Goal: Information Seeking & Learning: Learn about a topic

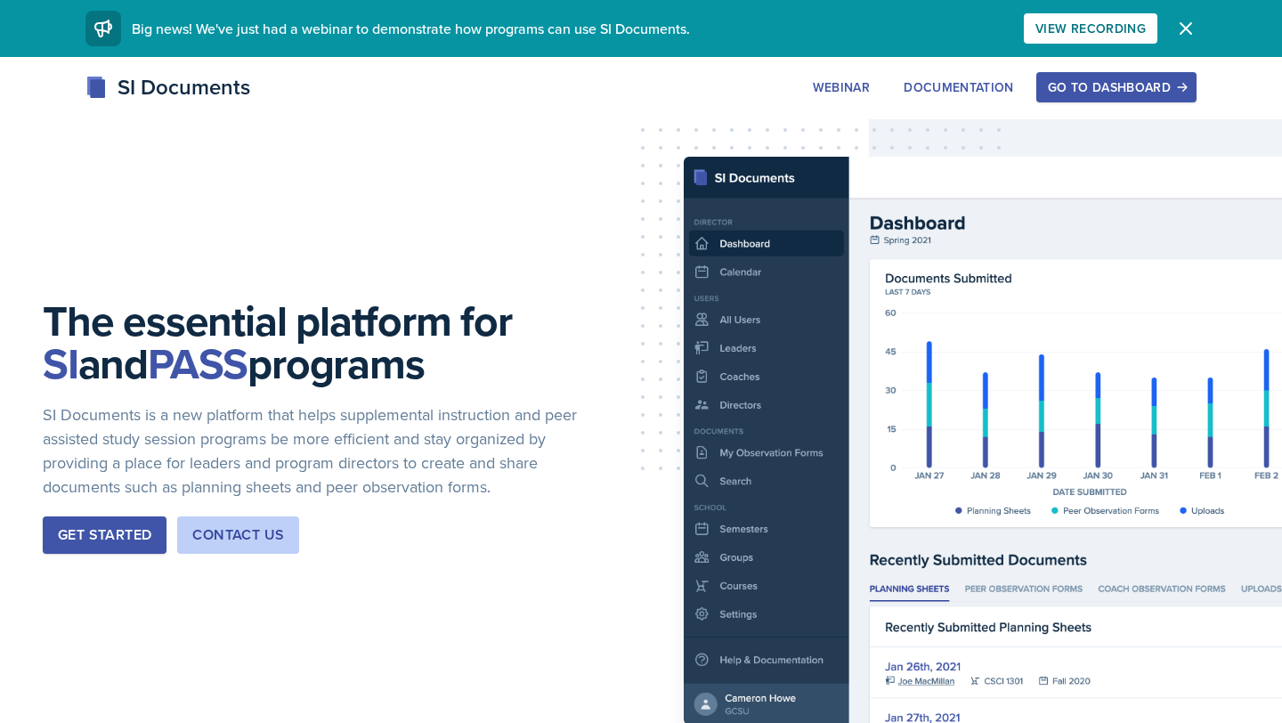
click at [105, 540] on div "Get Started" at bounding box center [104, 534] width 93 height 21
click at [1108, 89] on div "Go to Dashboard" at bounding box center [1116, 87] width 137 height 14
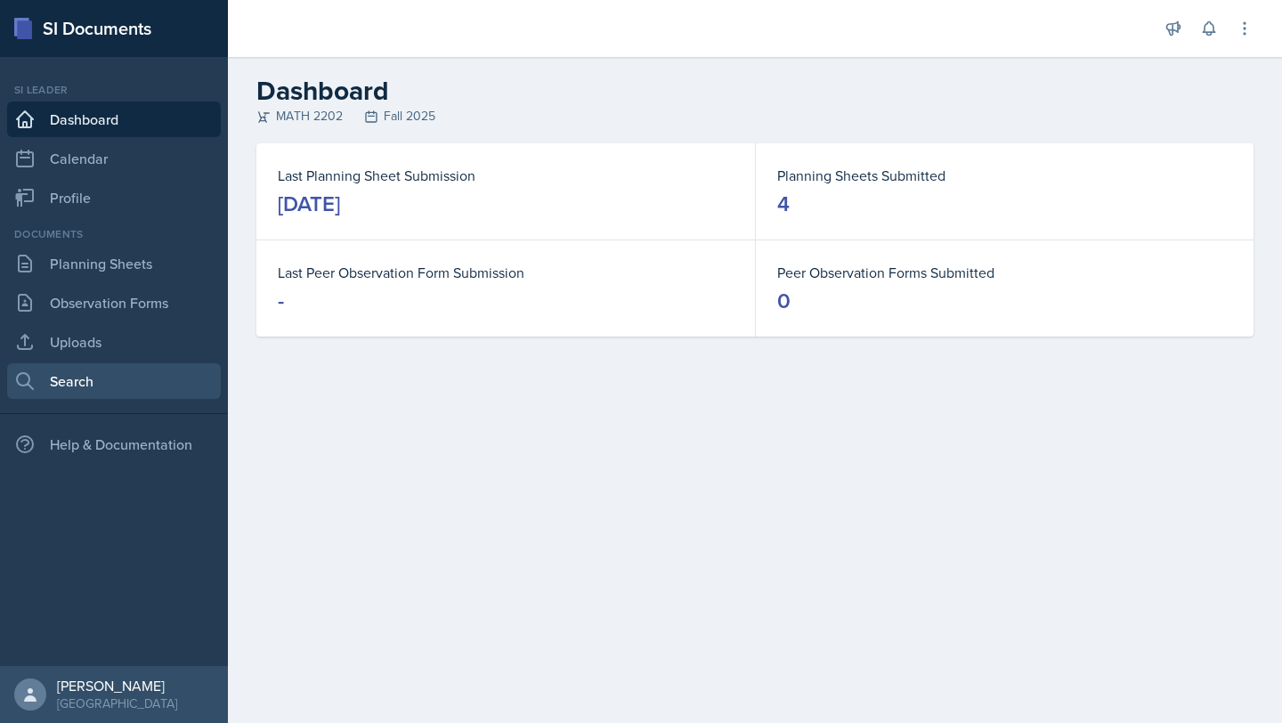
click at [85, 383] on link "Search" at bounding box center [114, 381] width 214 height 36
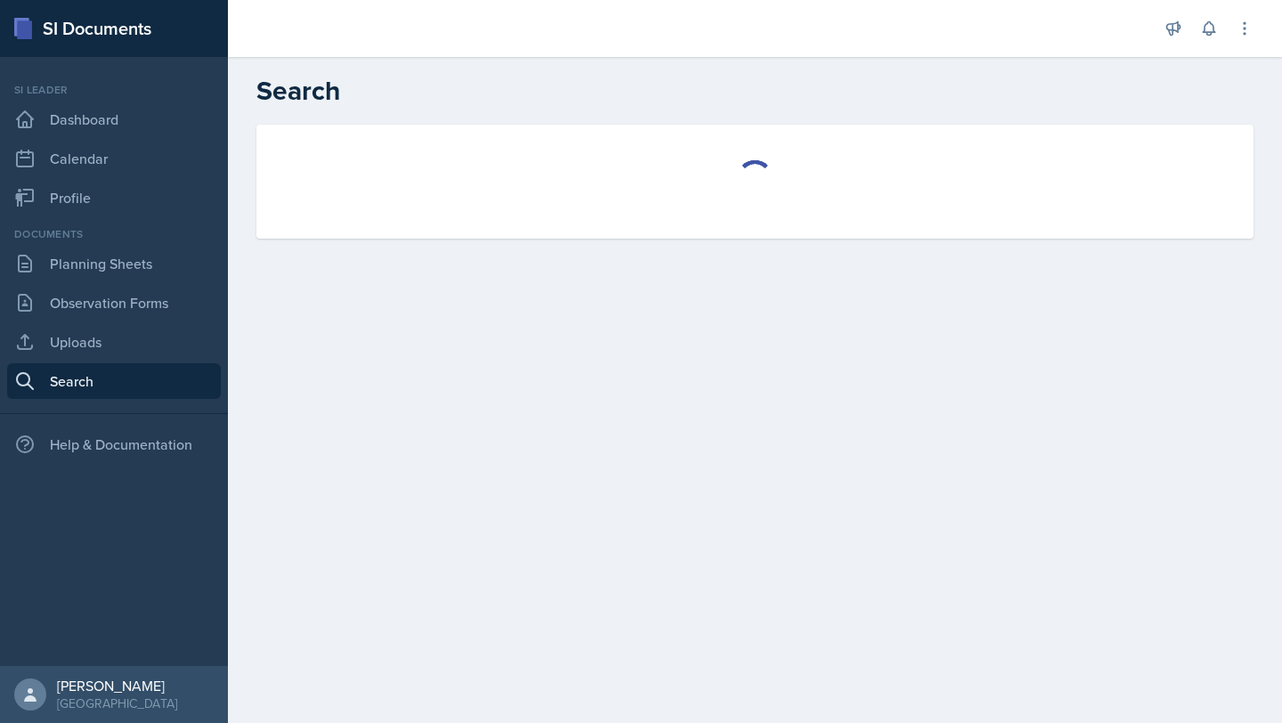
select select "all"
select select "1"
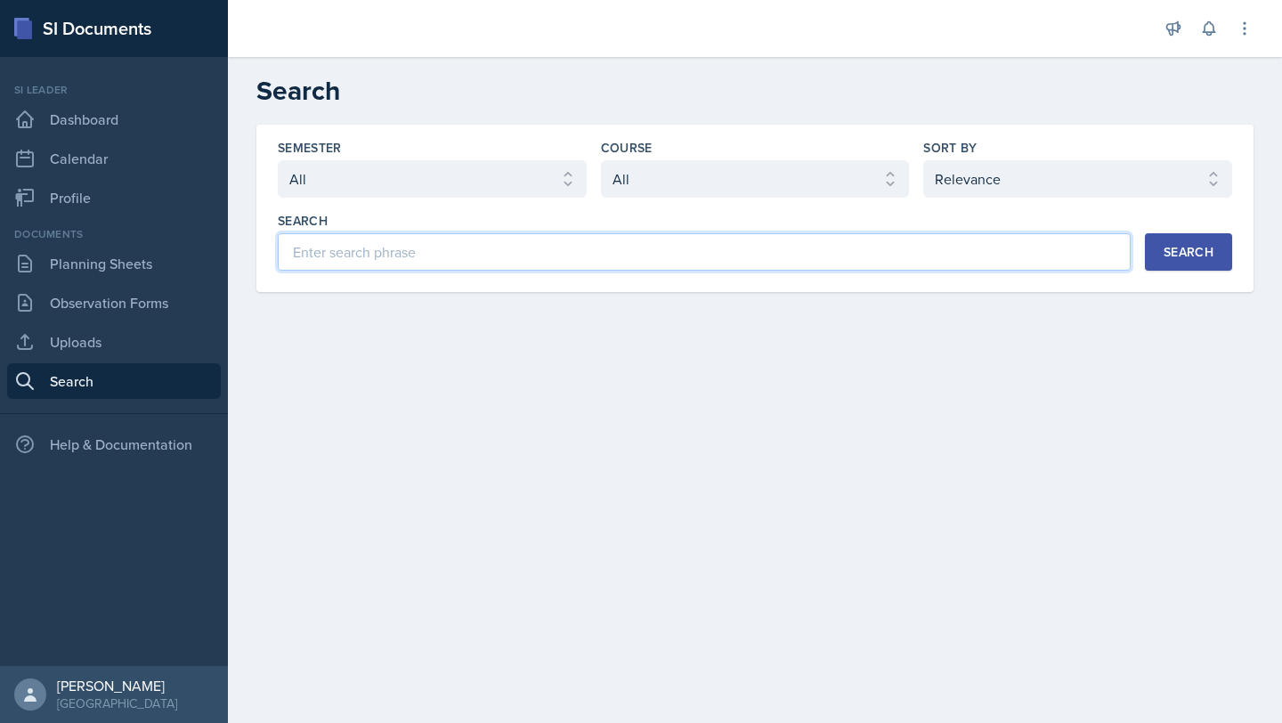
click at [416, 253] on input at bounding box center [704, 251] width 853 height 37
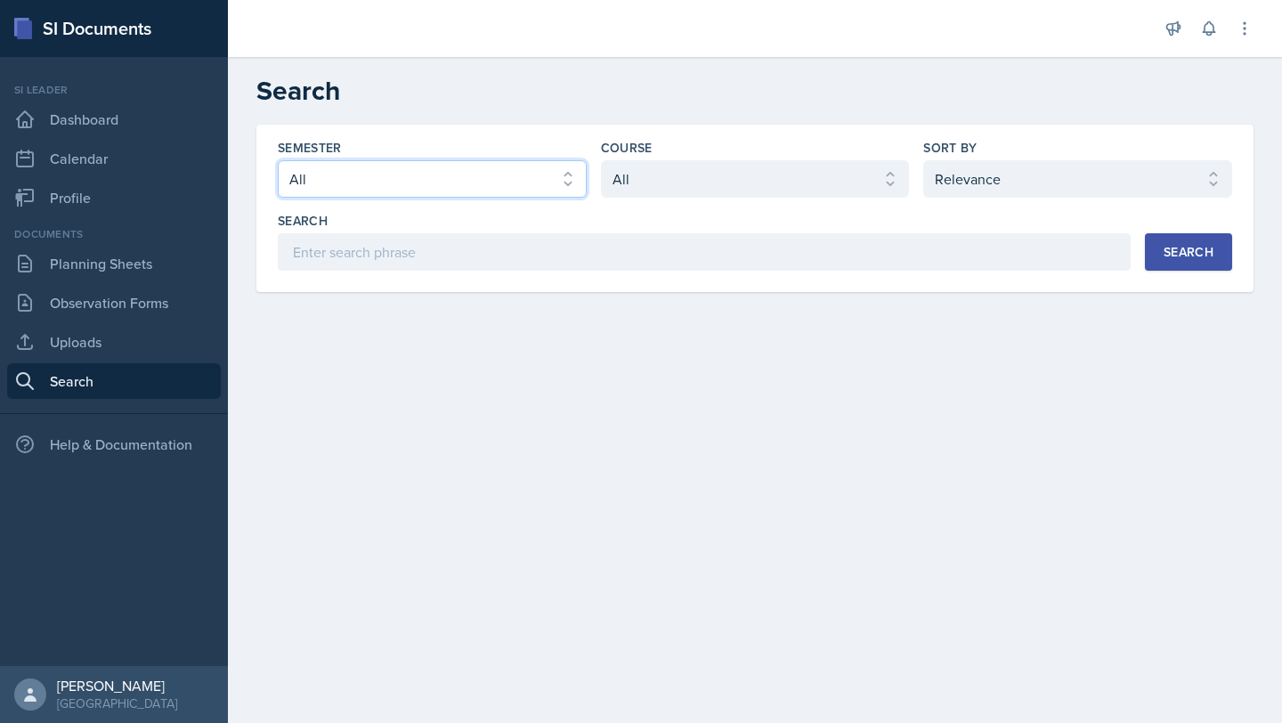
click at [421, 197] on select "Select semester All Fall 2025 Summer 2025 Spring 2025 Fall 2024 Summer 2024 Spr…" at bounding box center [432, 178] width 309 height 37
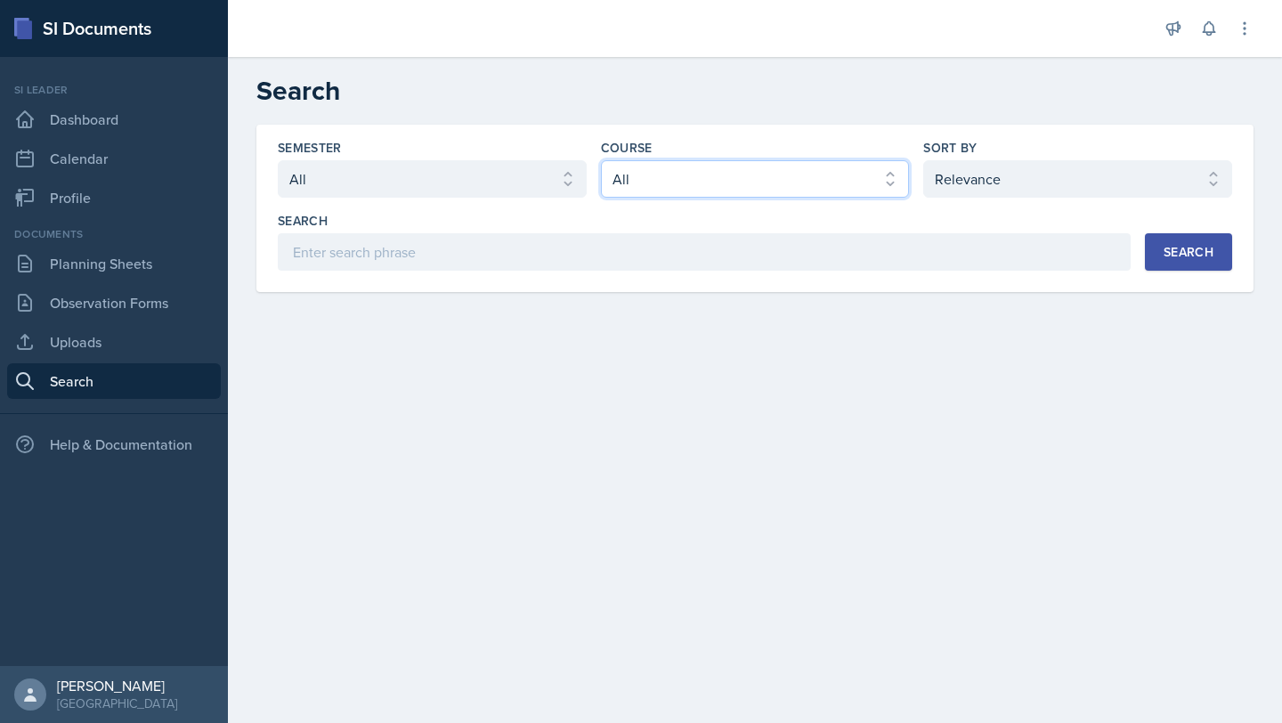
click at [694, 183] on select "Select course All ACCT 2101 ACCT 2102 ACCT 4050 ANTH 1102 ANTH 3301 ARCH 1000 A…" at bounding box center [755, 178] width 309 height 37
select select "888eba85-ce35-425b-8fd7-94794d548725"
click at [601, 160] on select "Select course All ACCT 2101 ACCT 2102 ACCT 4050 ANTH 1102 ANTH 3301 ARCH 1000 A…" at bounding box center [755, 178] width 309 height 37
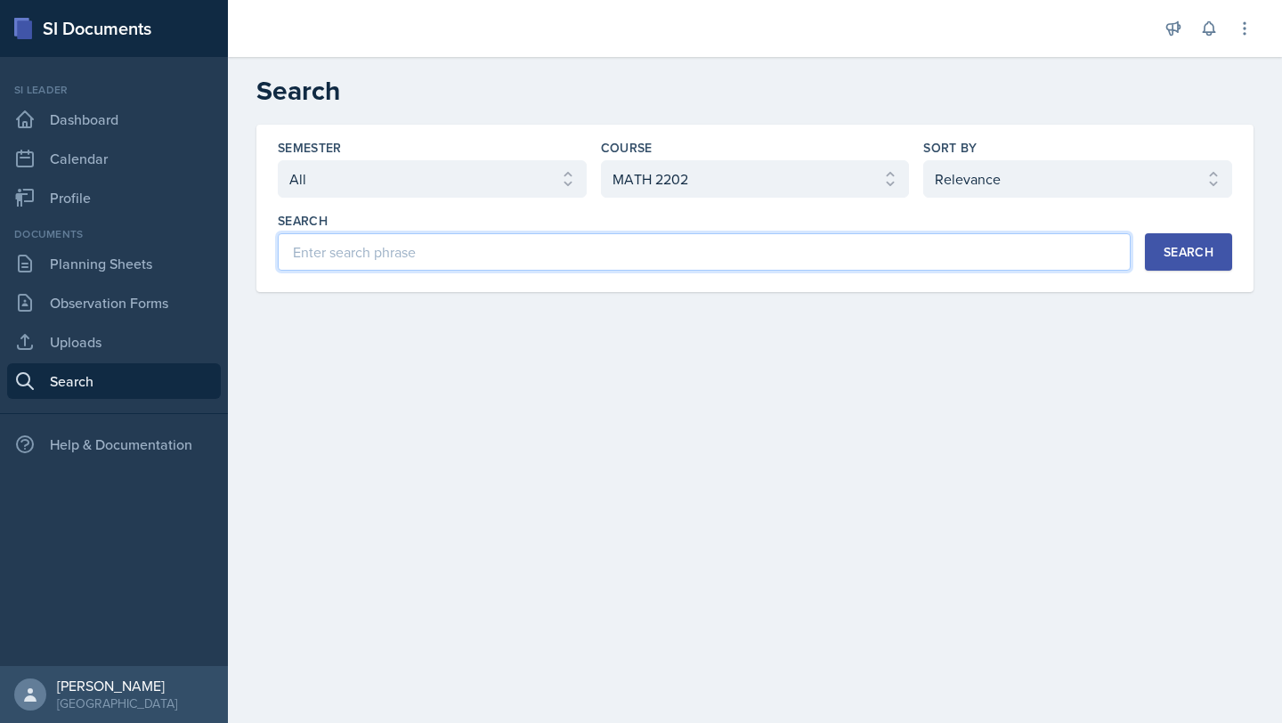
click at [504, 239] on input at bounding box center [704, 251] width 853 height 37
type input "r"
type input "Volume"
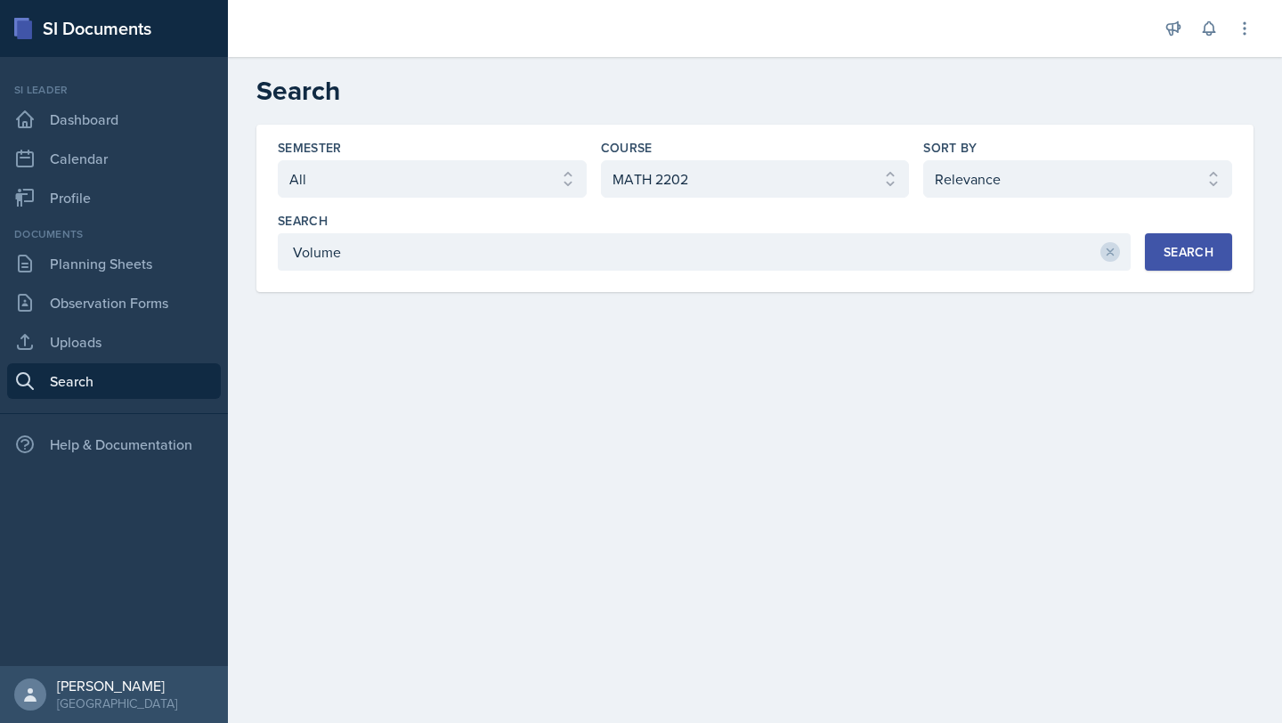
click at [1158, 259] on button "Search" at bounding box center [1188, 251] width 87 height 37
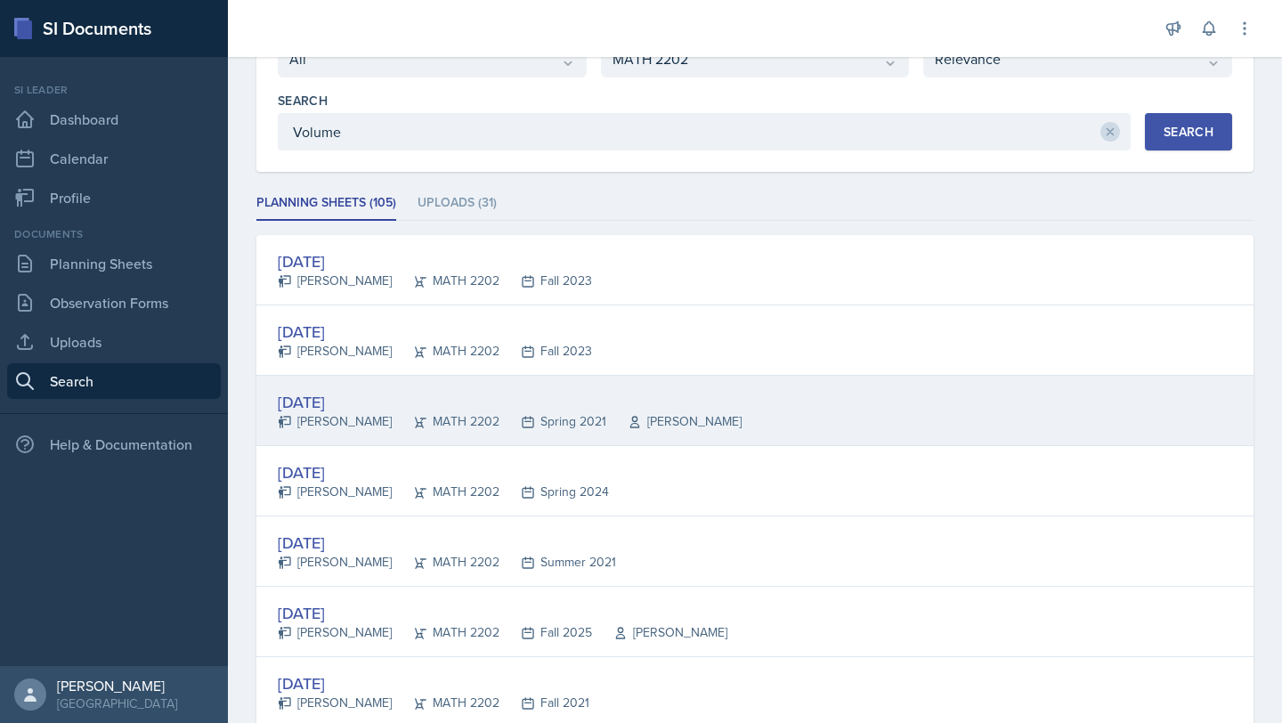
scroll to position [82, 0]
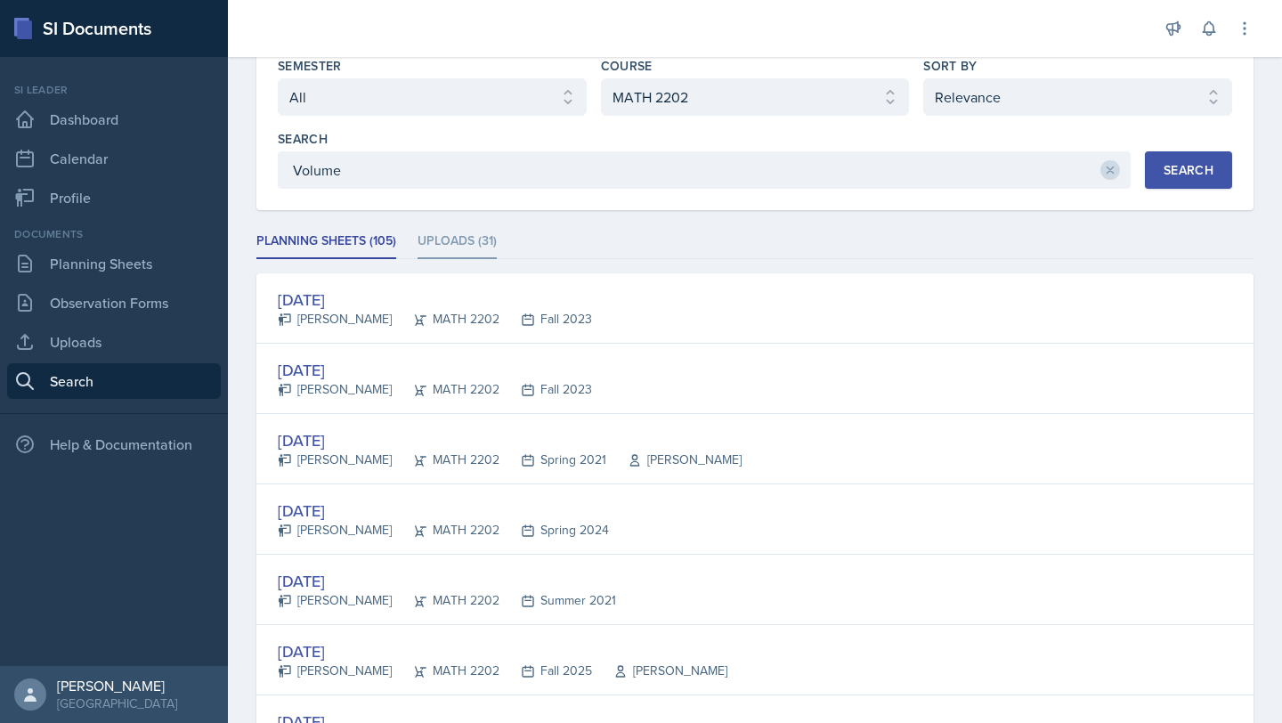
click at [467, 234] on li "Uploads (31)" at bounding box center [457, 241] width 79 height 35
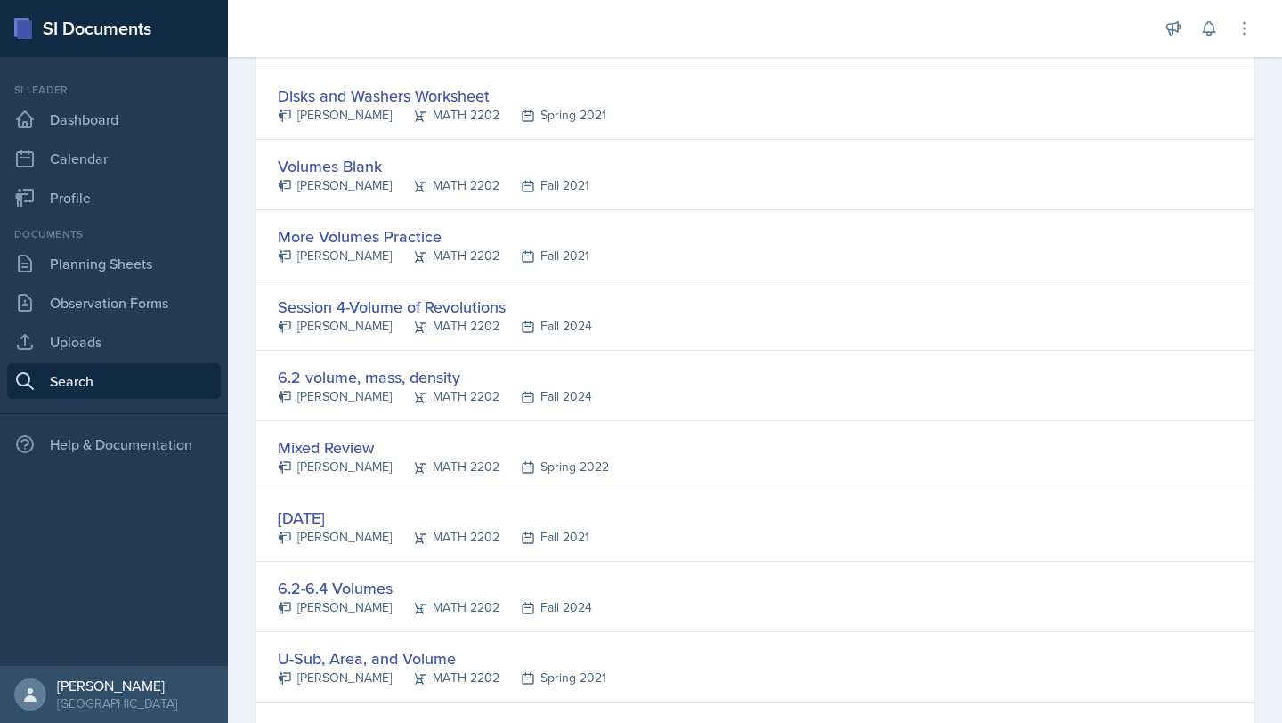
scroll to position [957, 0]
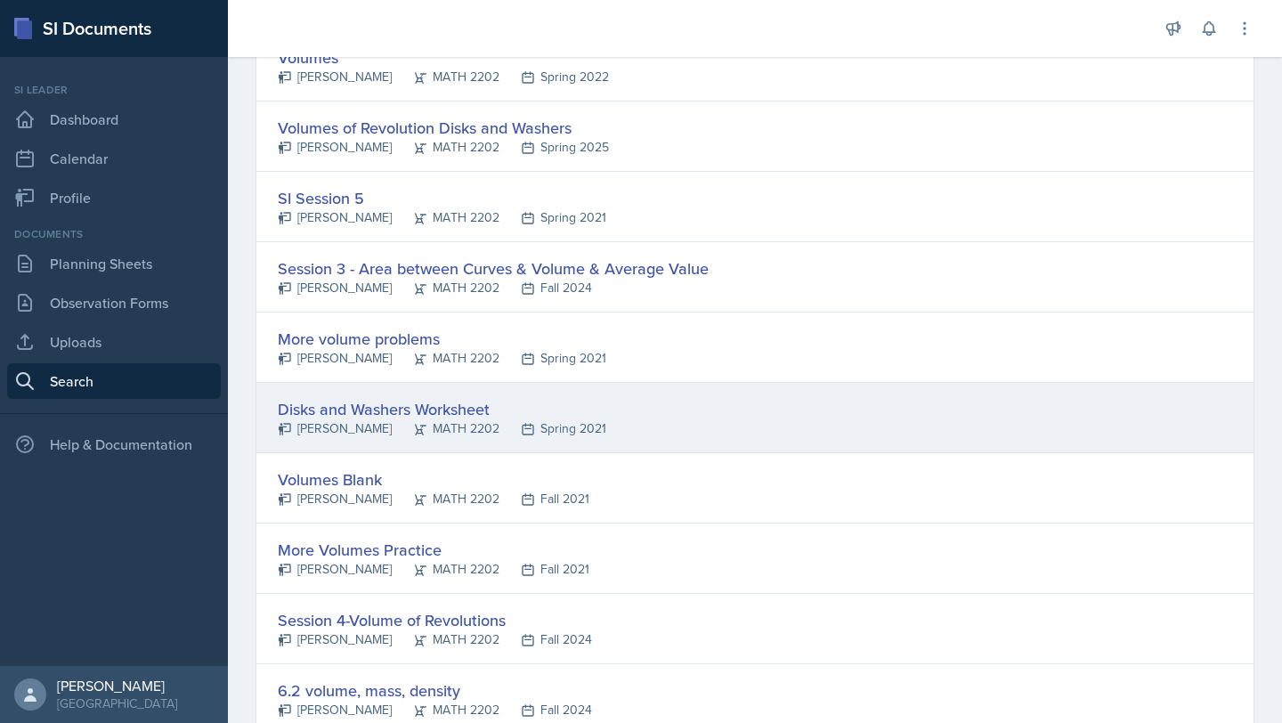
click at [485, 436] on div "MATH 2202" at bounding box center [446, 428] width 108 height 19
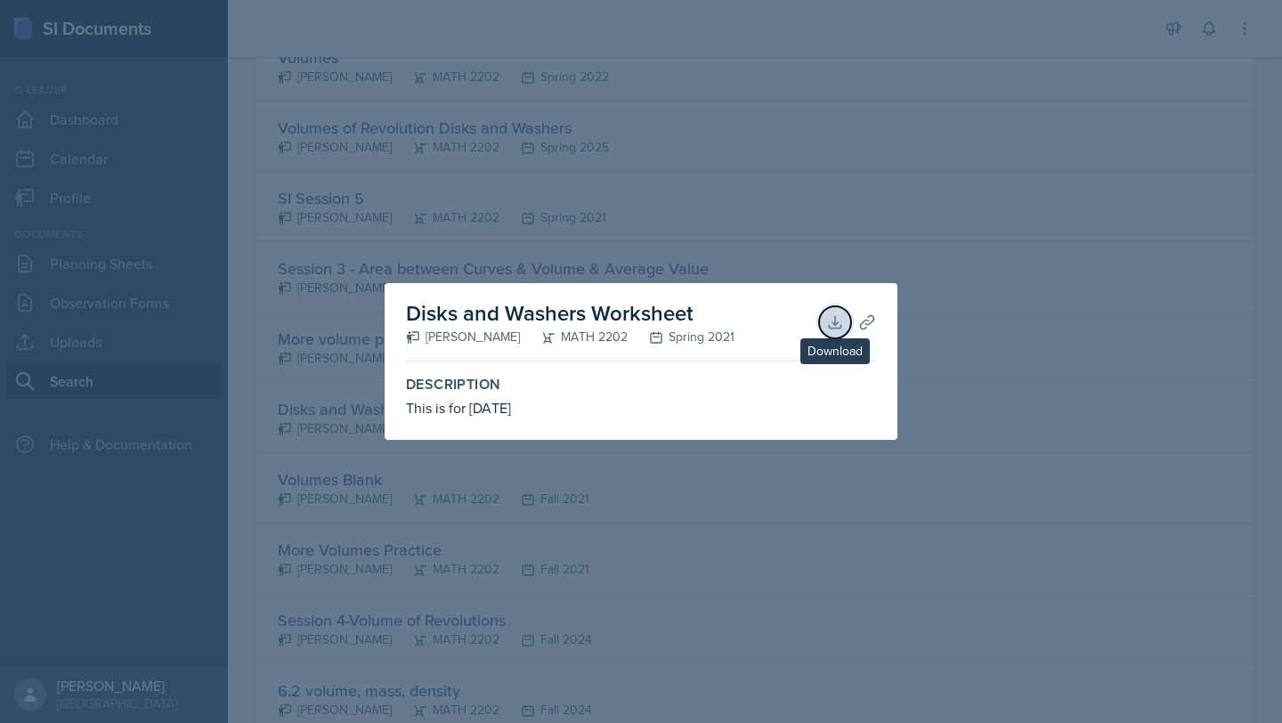
click at [836, 329] on icon at bounding box center [835, 322] width 18 height 18
click at [992, 240] on div at bounding box center [641, 361] width 1282 height 723
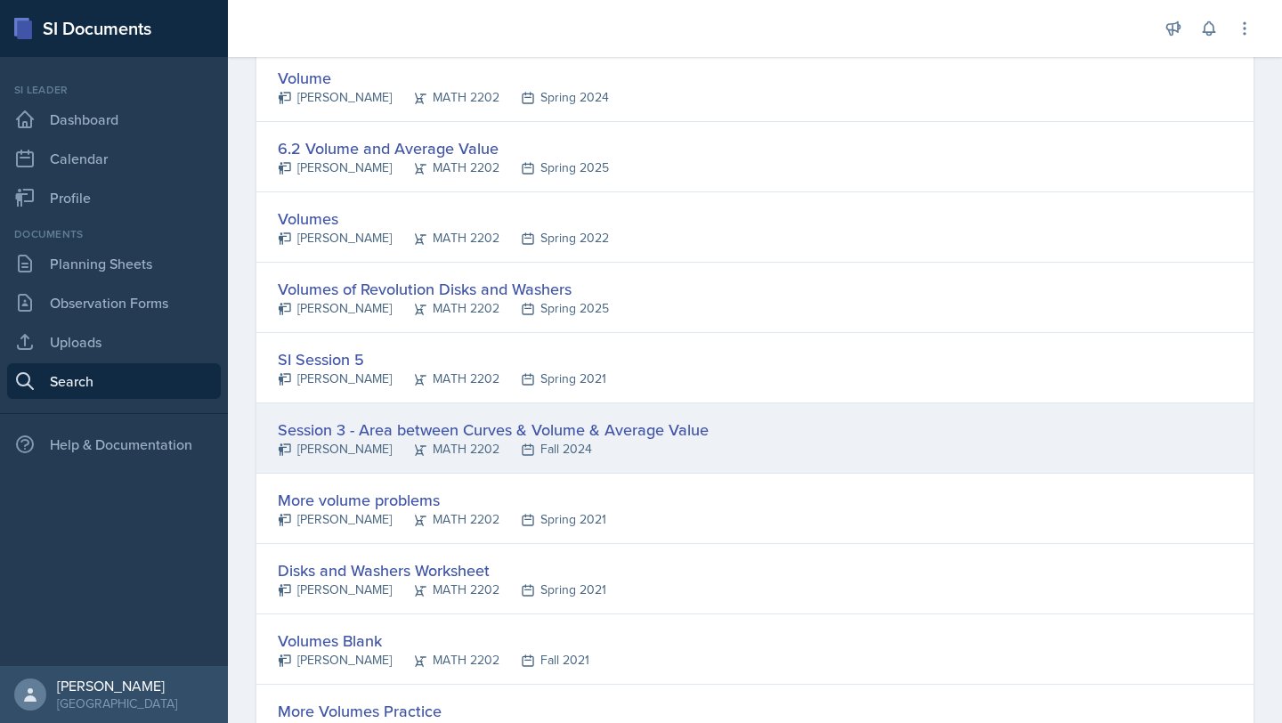
scroll to position [779, 0]
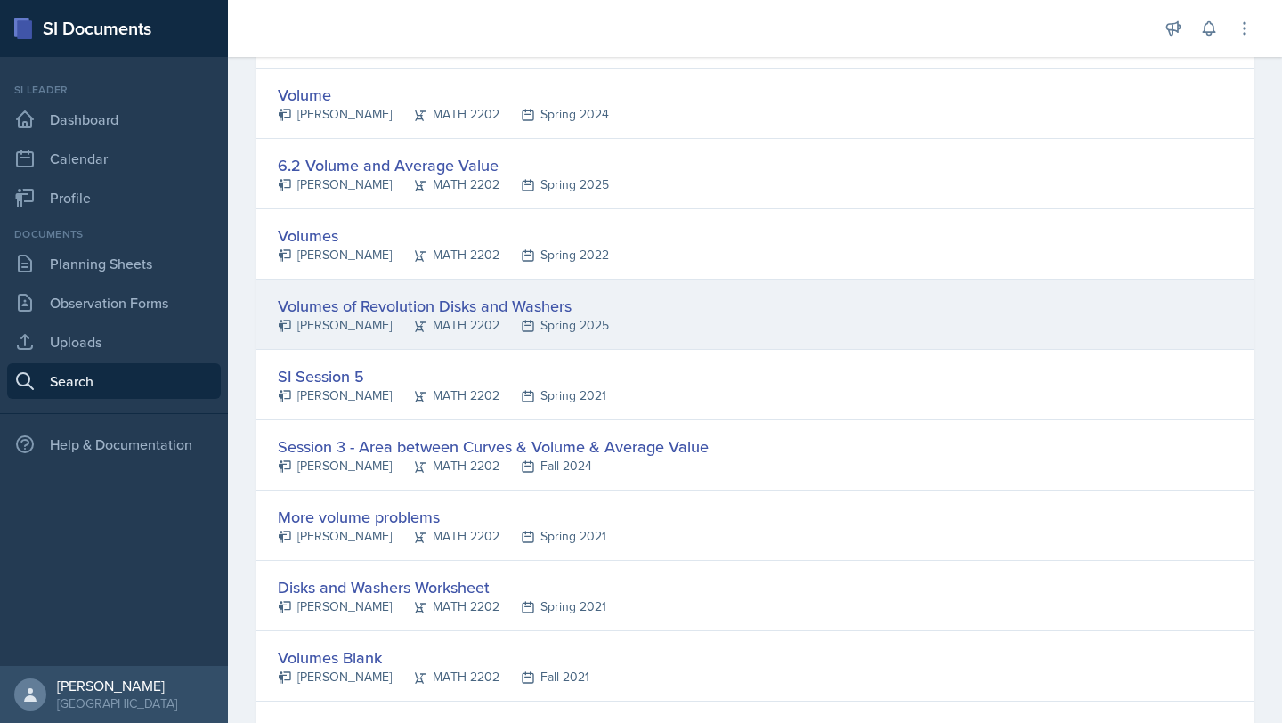
click at [532, 314] on div "Volumes of Revolution Disks and Washers" at bounding box center [443, 306] width 331 height 24
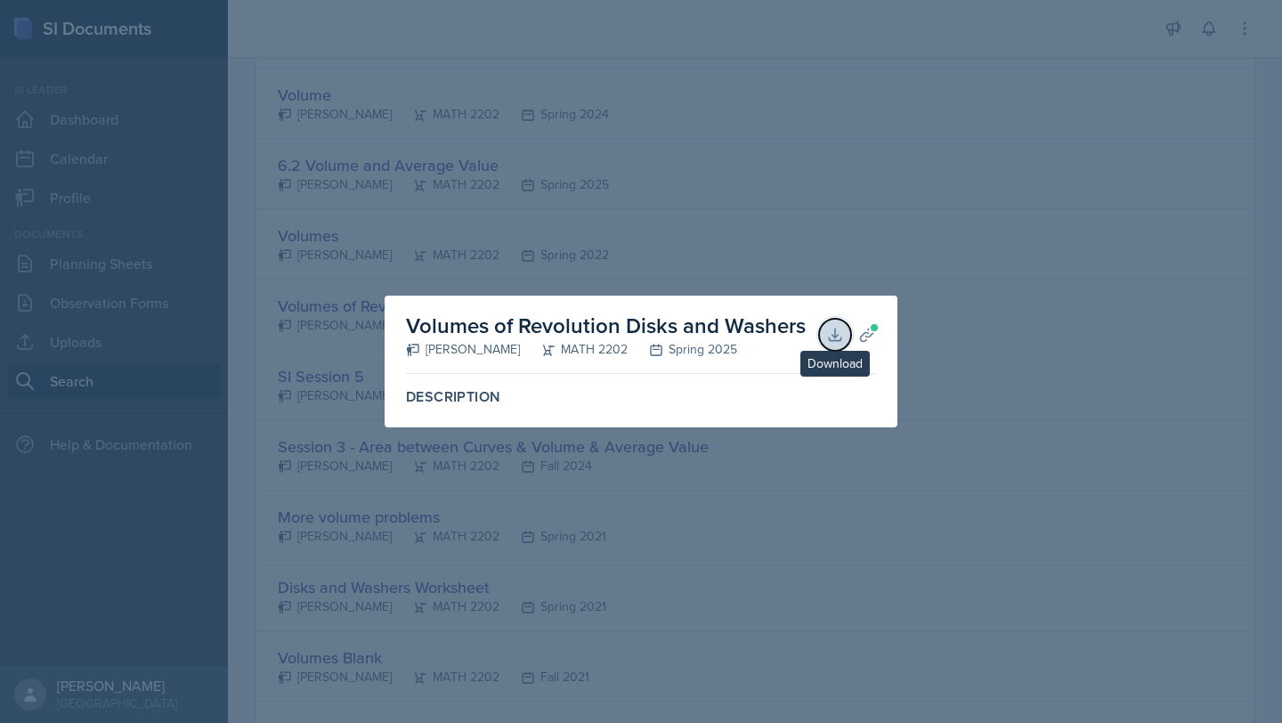
click at [834, 338] on icon at bounding box center [835, 335] width 18 height 18
click at [877, 332] on button "Planning Sheets" at bounding box center [867, 335] width 32 height 32
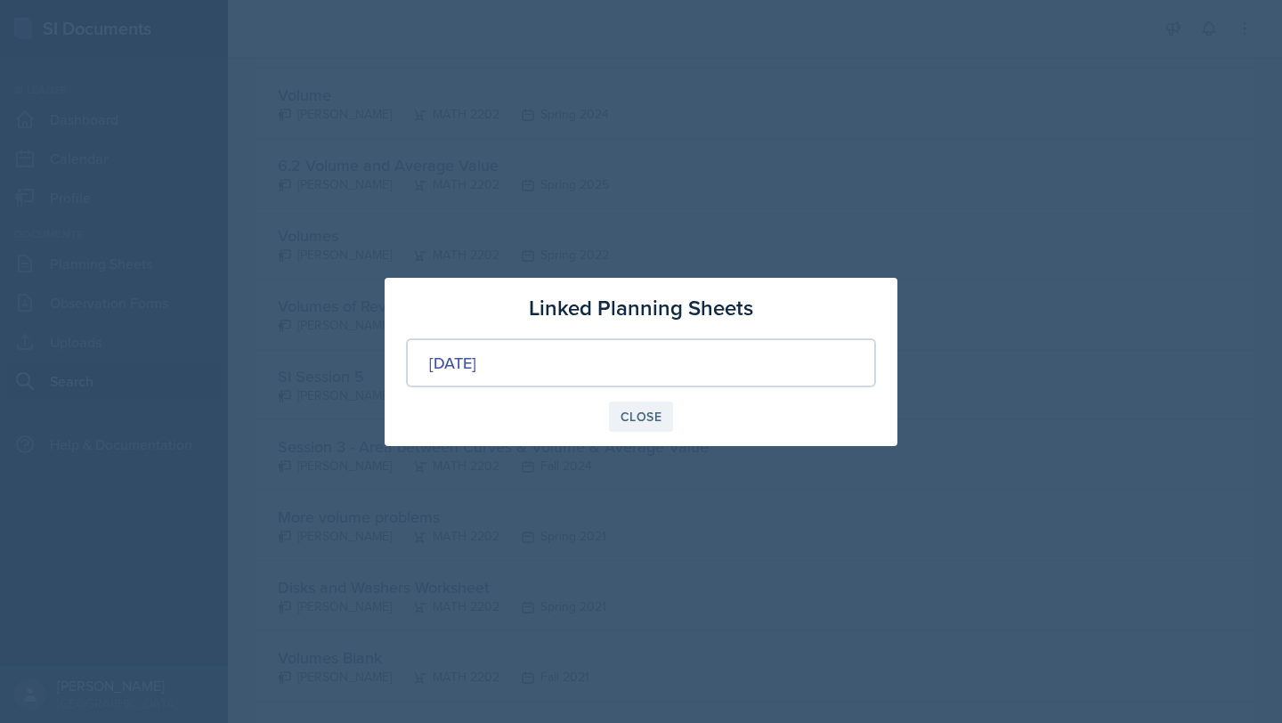
click at [654, 413] on div "Close" at bounding box center [641, 417] width 41 height 14
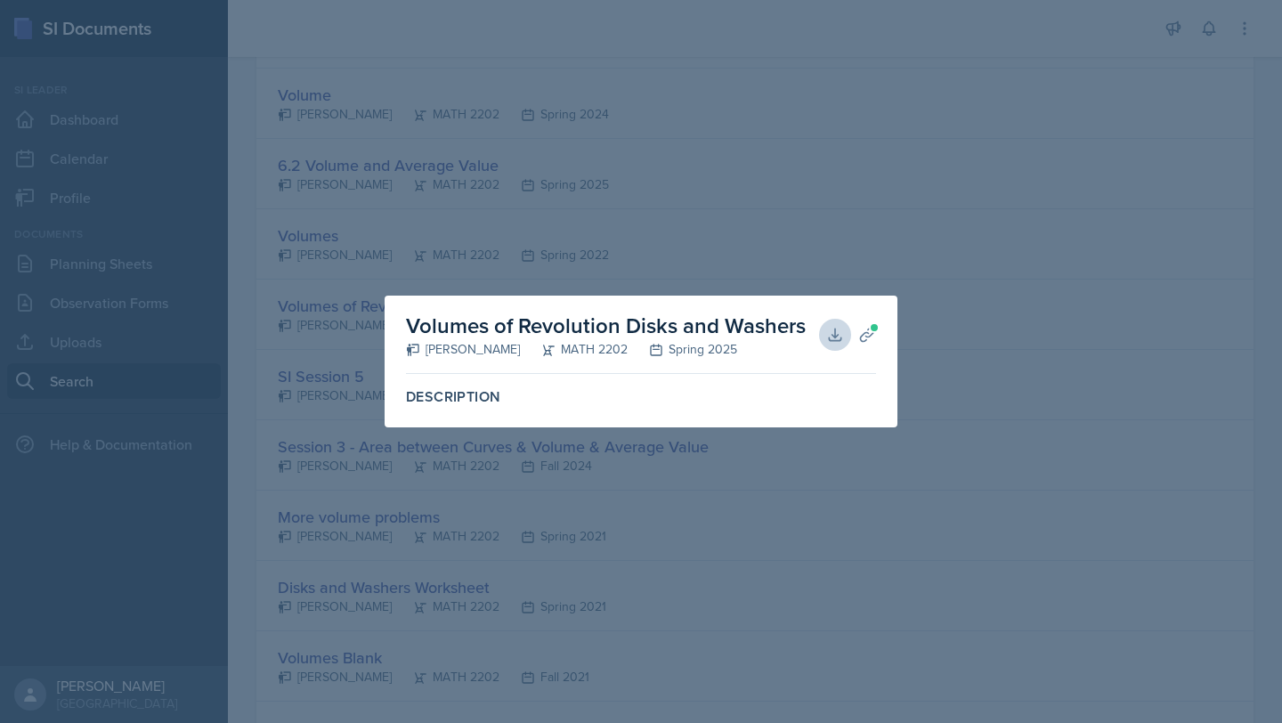
click at [702, 215] on div at bounding box center [641, 361] width 1282 height 723
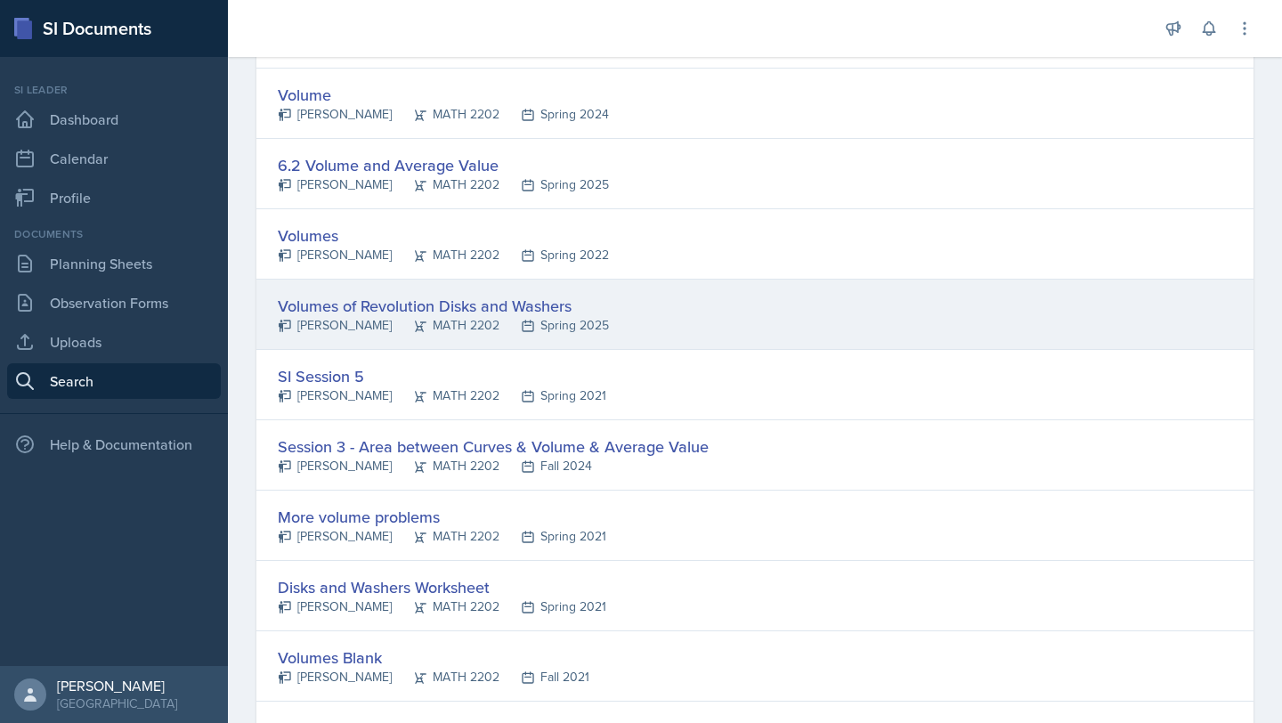
click at [633, 324] on div "Volumes of Revolution Disks and Washers [PERSON_NAME] MATH 2202 Spring 2025" at bounding box center [754, 315] width 997 height 70
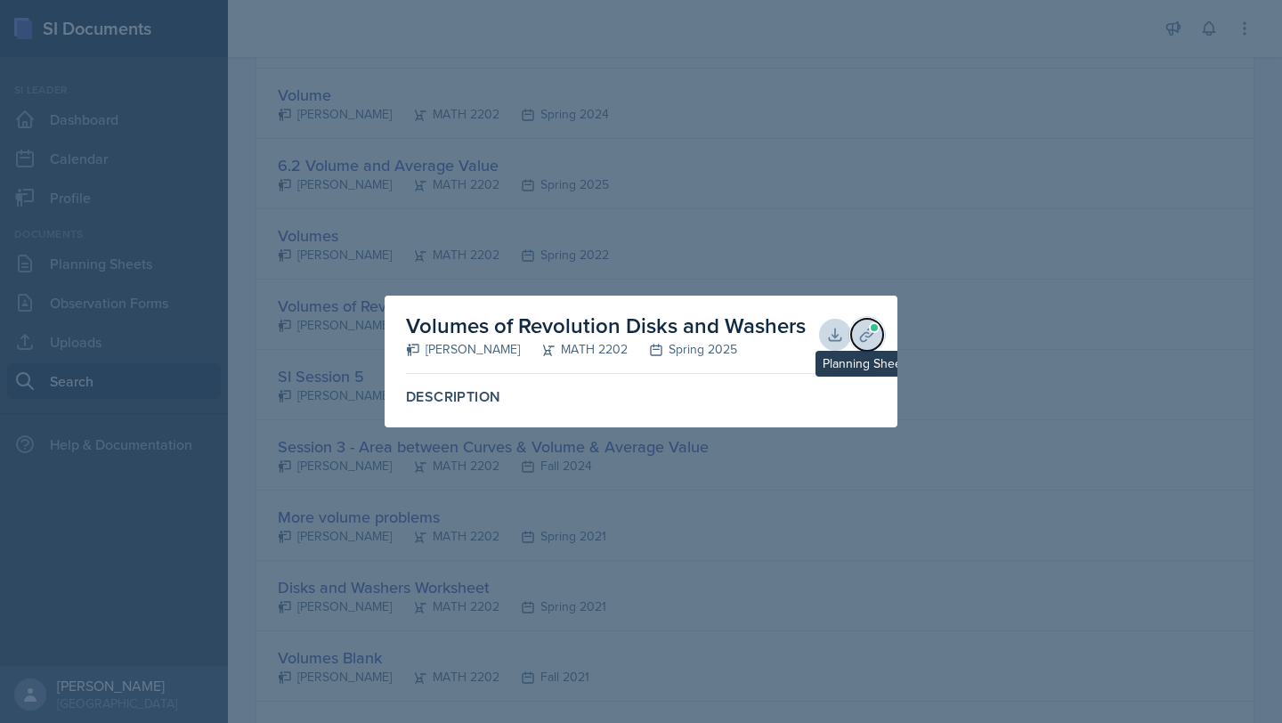
click at [865, 334] on icon at bounding box center [867, 335] width 18 height 18
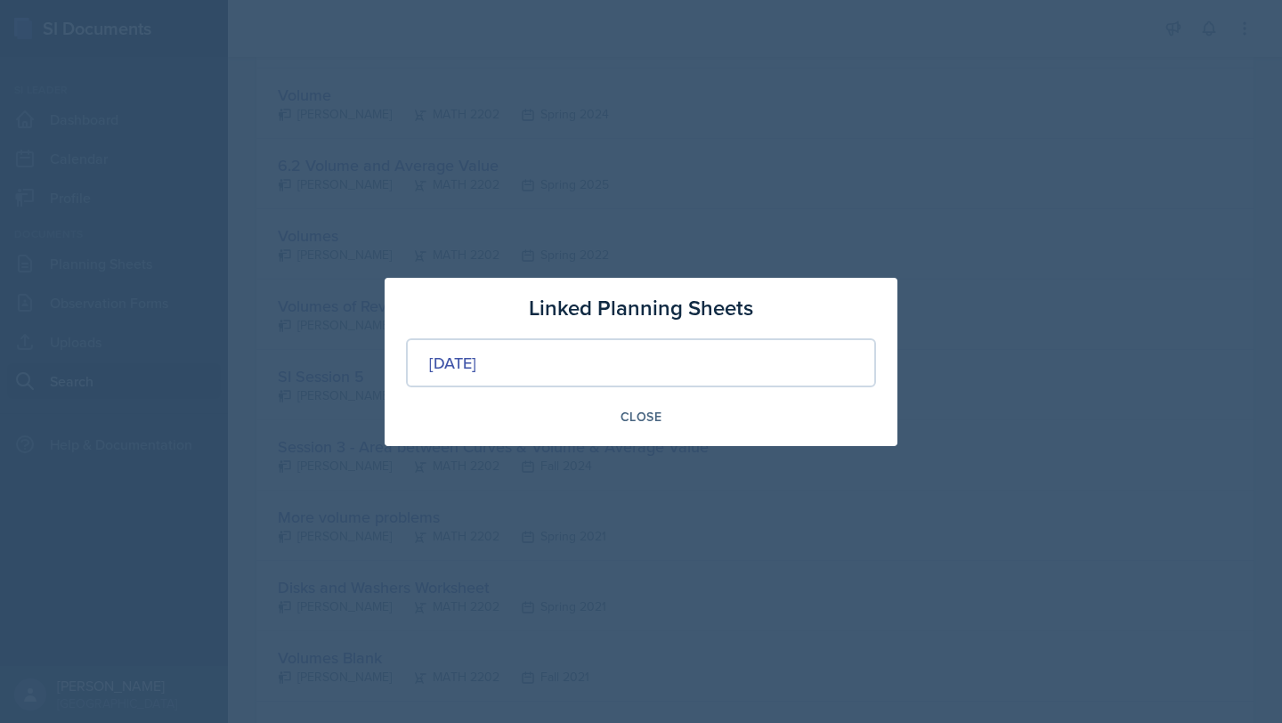
click at [637, 369] on div "[DATE]" at bounding box center [641, 362] width 470 height 49
click at [459, 378] on div "[DATE]" at bounding box center [641, 362] width 470 height 49
click at [460, 370] on div "[DATE]" at bounding box center [452, 363] width 47 height 24
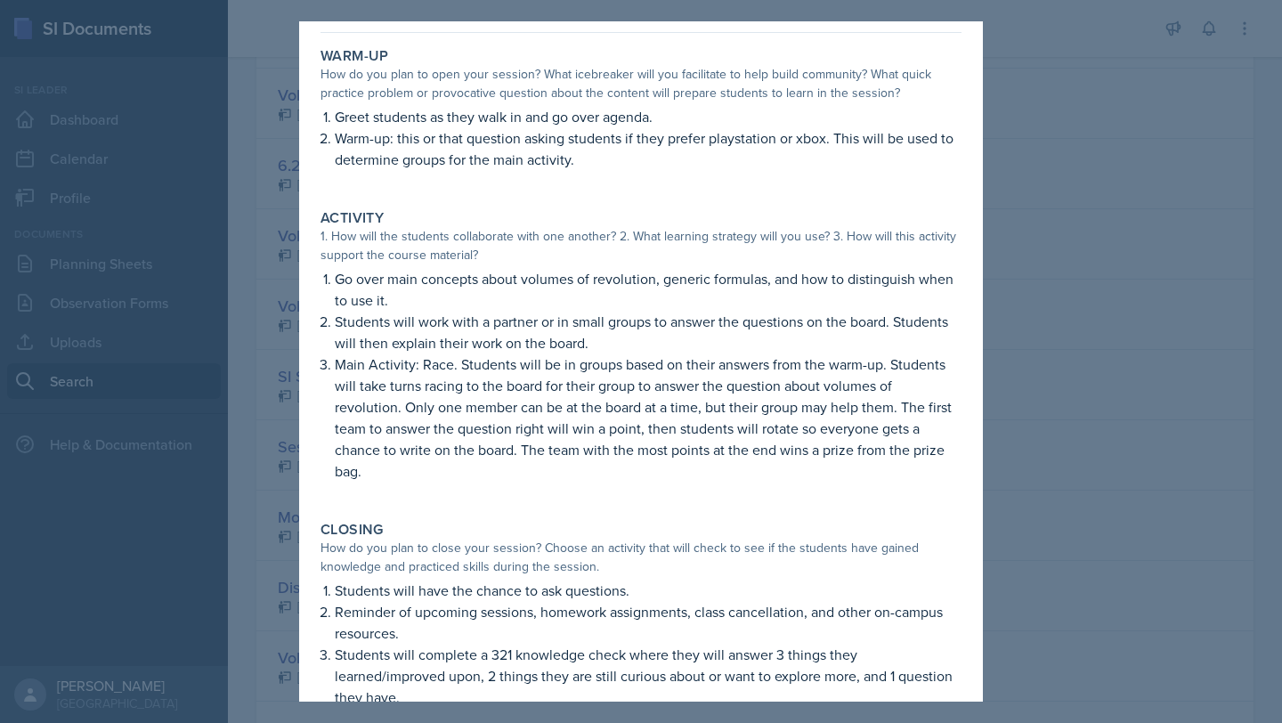
scroll to position [119, 0]
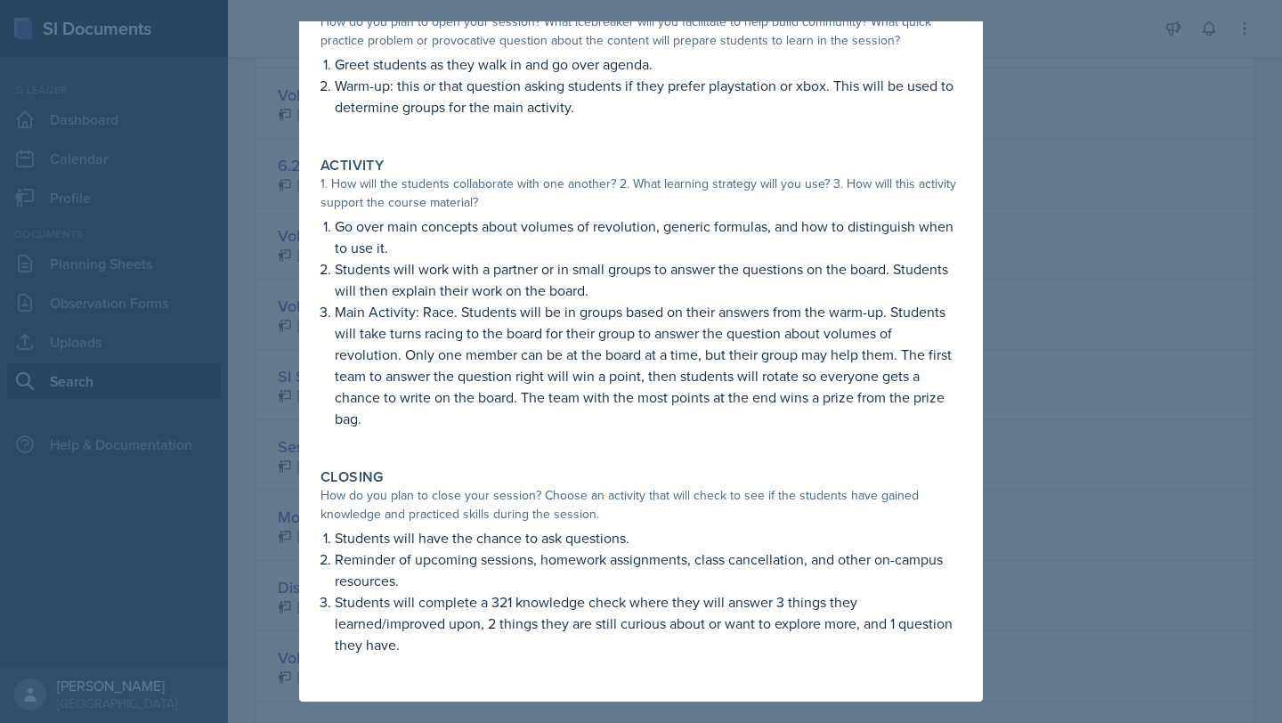
click at [1181, 392] on div at bounding box center [641, 361] width 1282 height 723
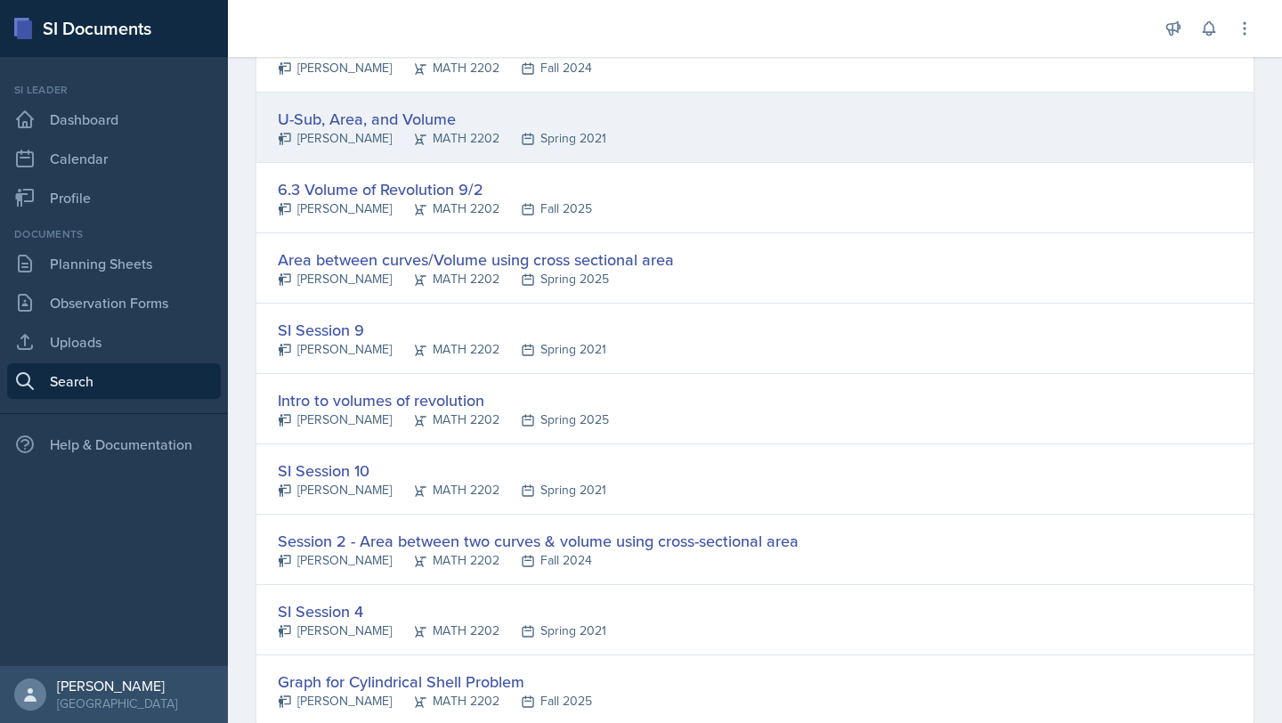
scroll to position [1827, 0]
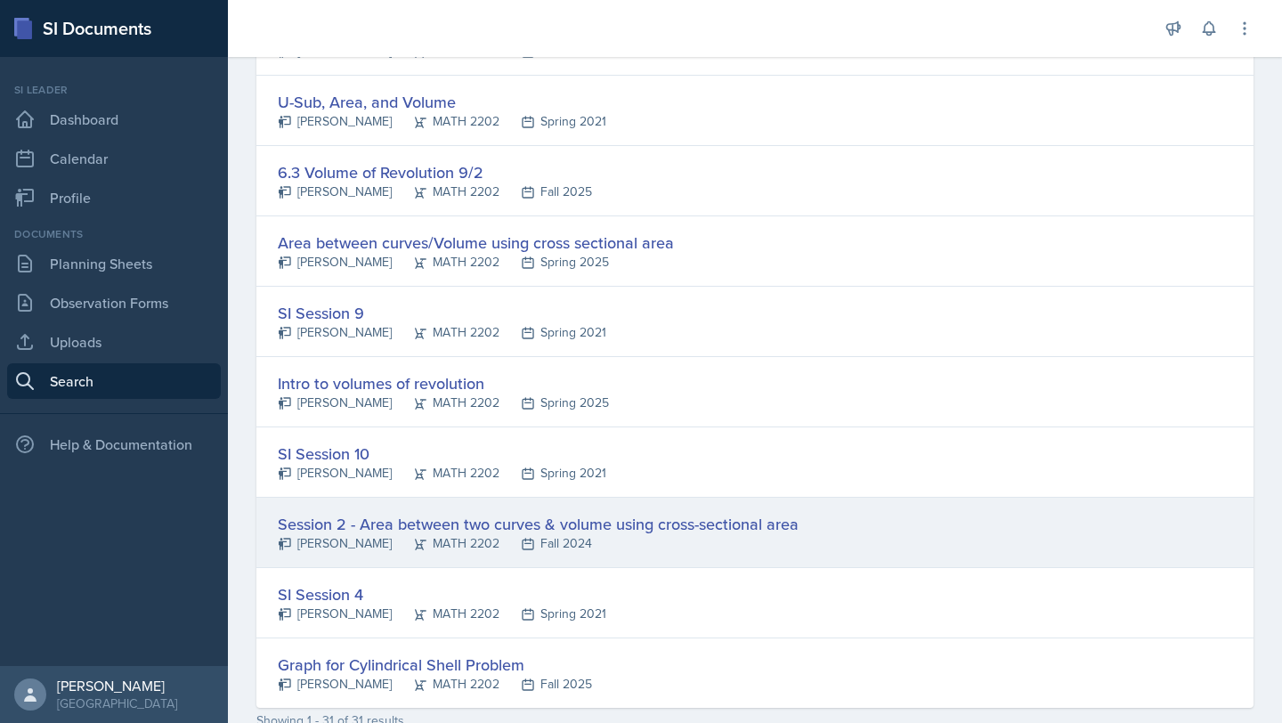
click at [492, 532] on div "Session 2 - Area between two curves & volume using cross-sectional area" at bounding box center [538, 524] width 521 height 24
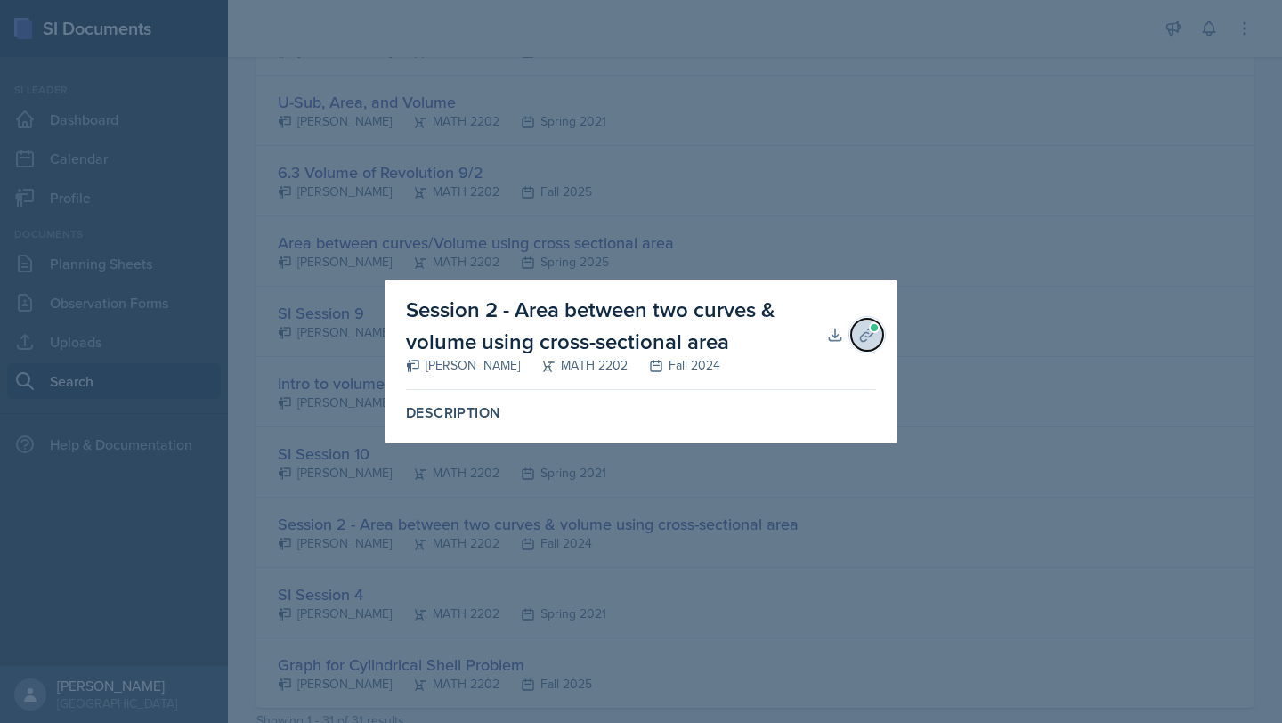
click at [864, 341] on icon at bounding box center [866, 334] width 13 height 13
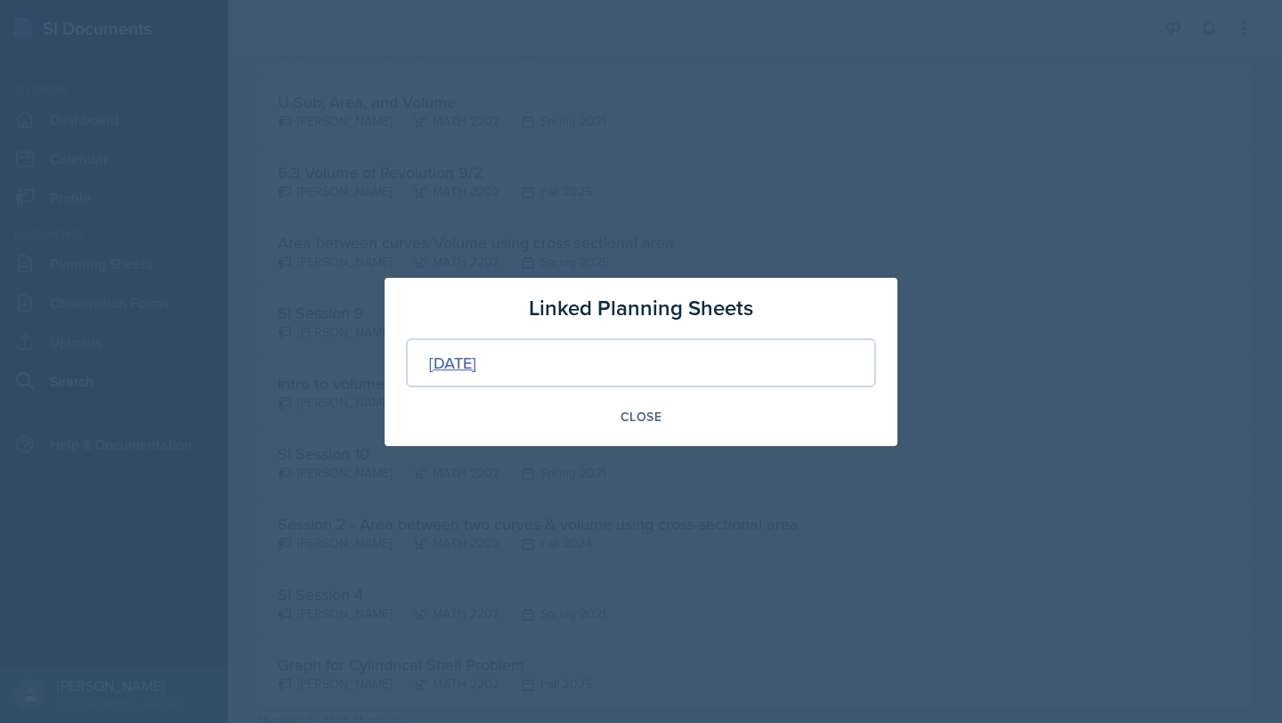
click at [476, 361] on div "[DATE]" at bounding box center [452, 363] width 47 height 24
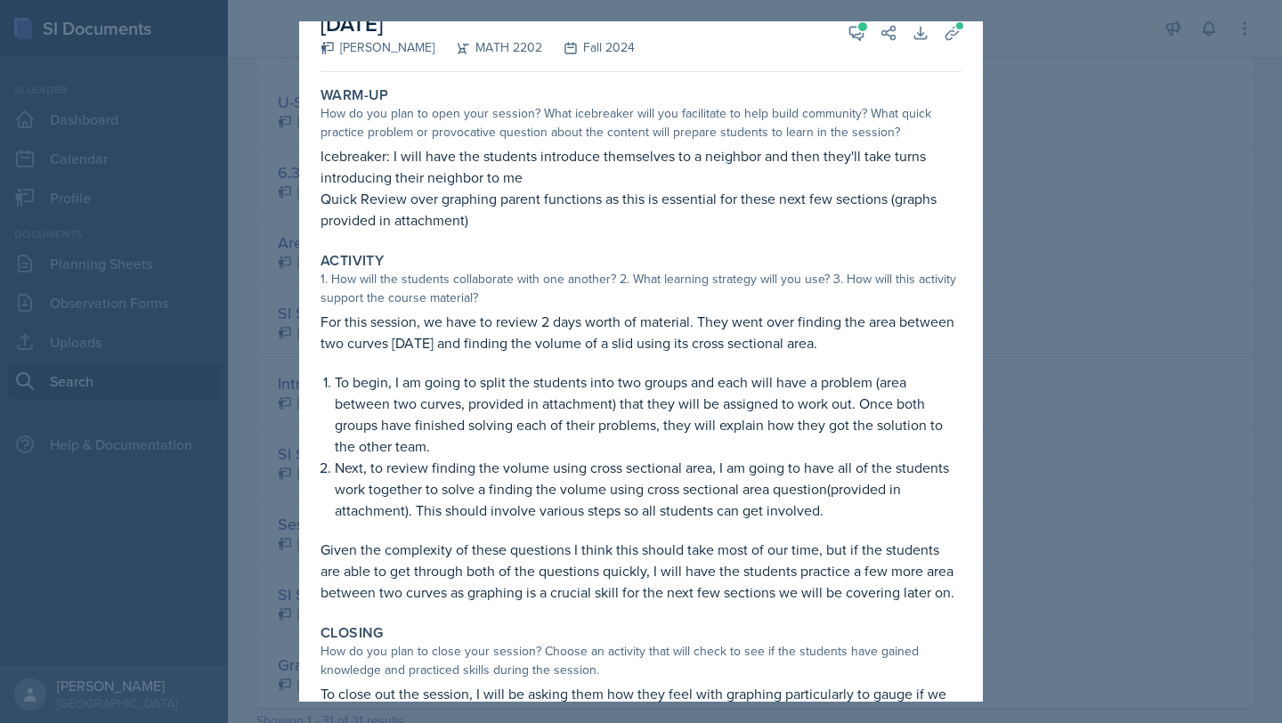
scroll to position [43, 0]
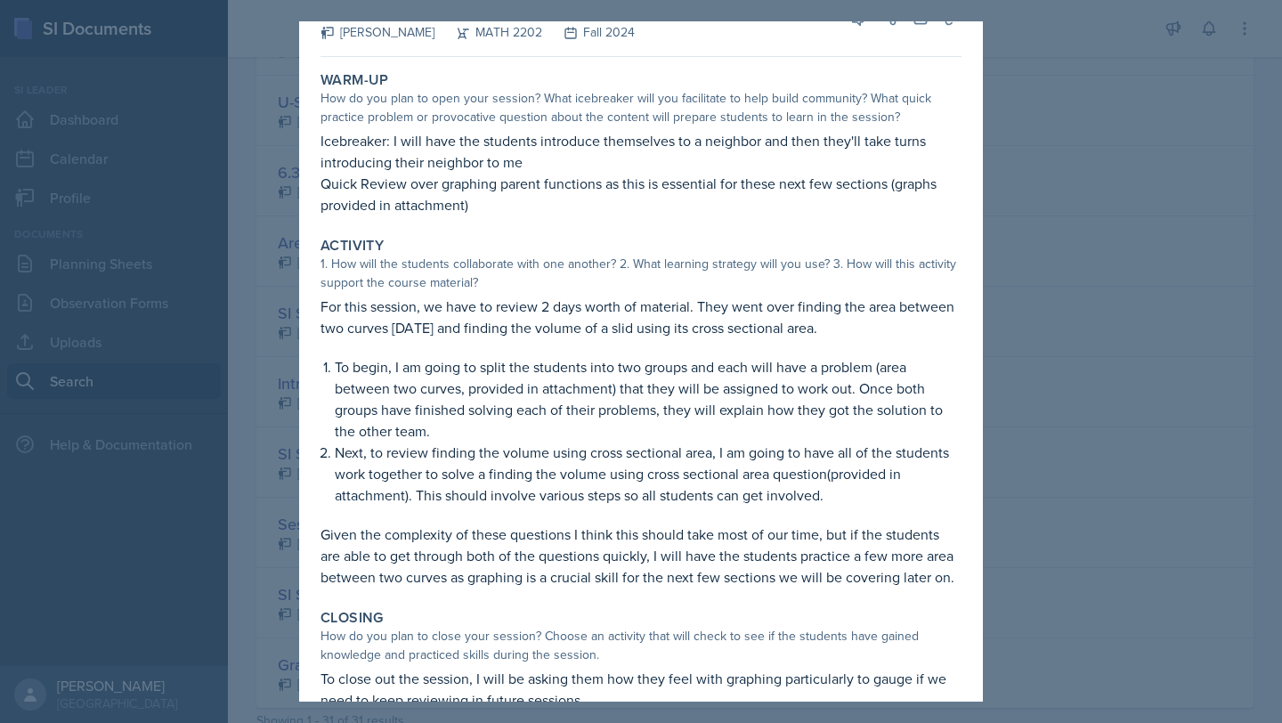
click at [1101, 375] on div at bounding box center [641, 361] width 1282 height 723
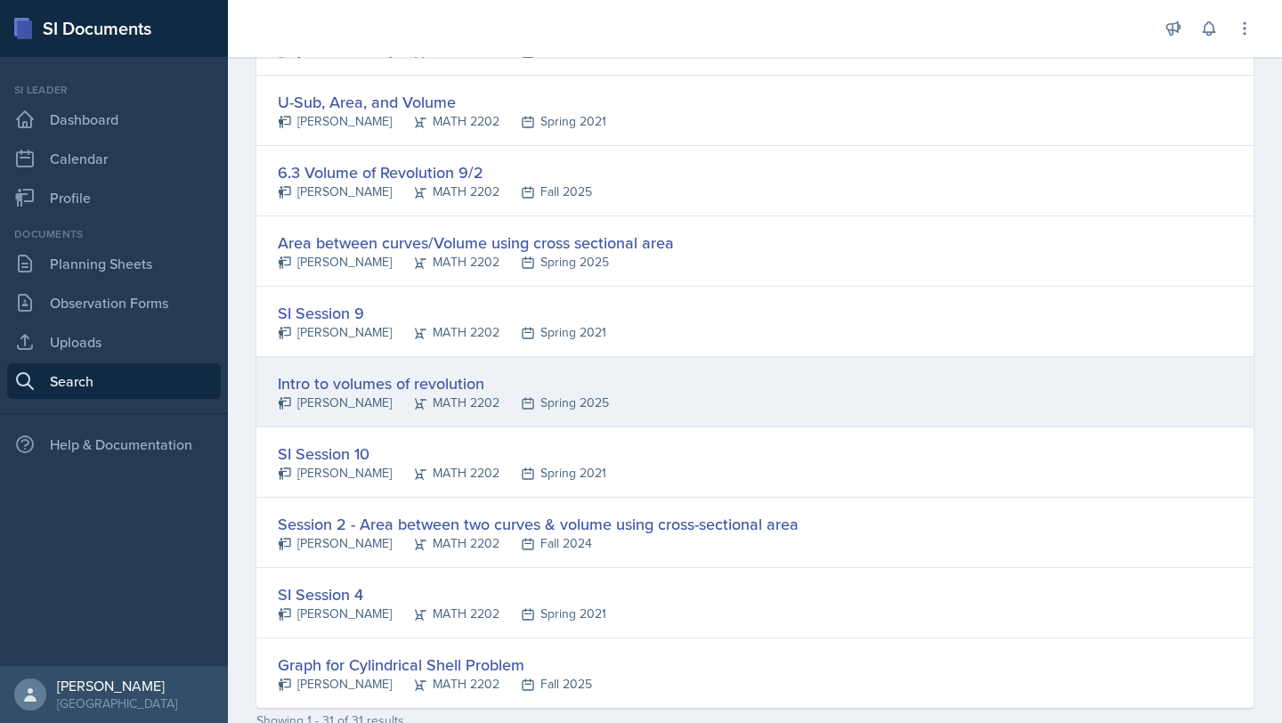
scroll to position [1807, 0]
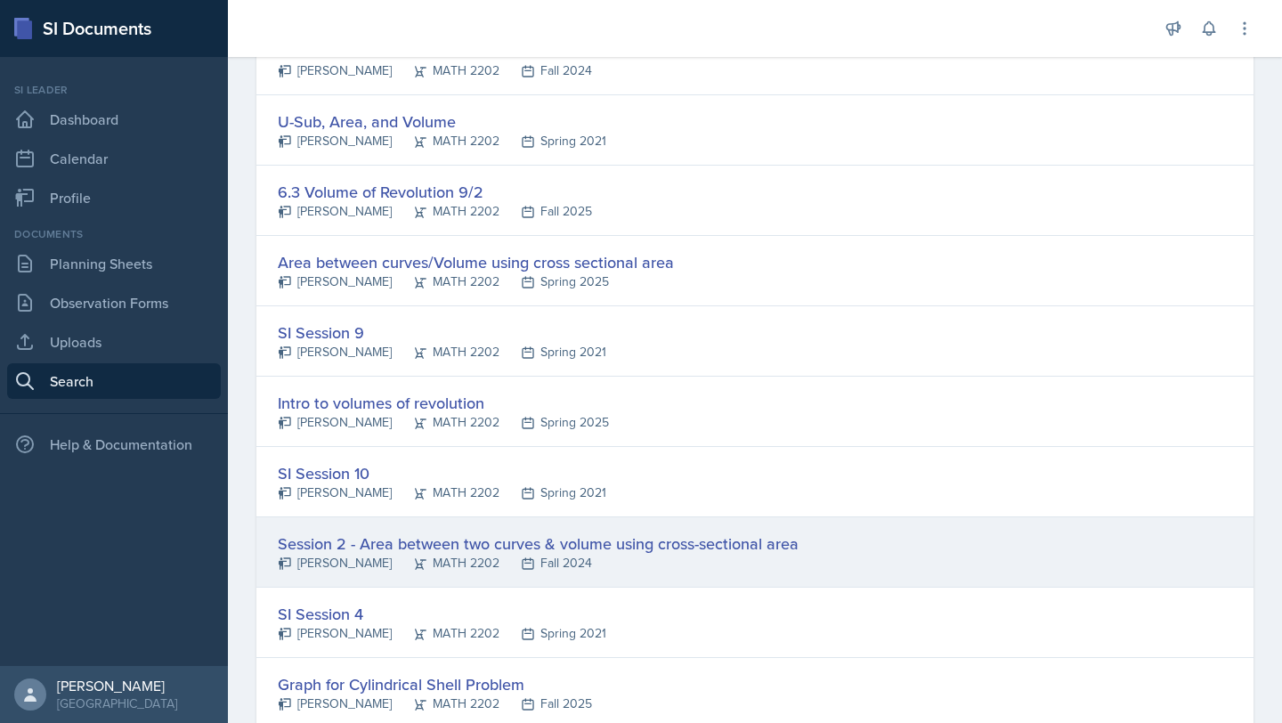
click at [437, 547] on div "Session 2 - Area between two curves & volume using cross-sectional area" at bounding box center [538, 544] width 521 height 24
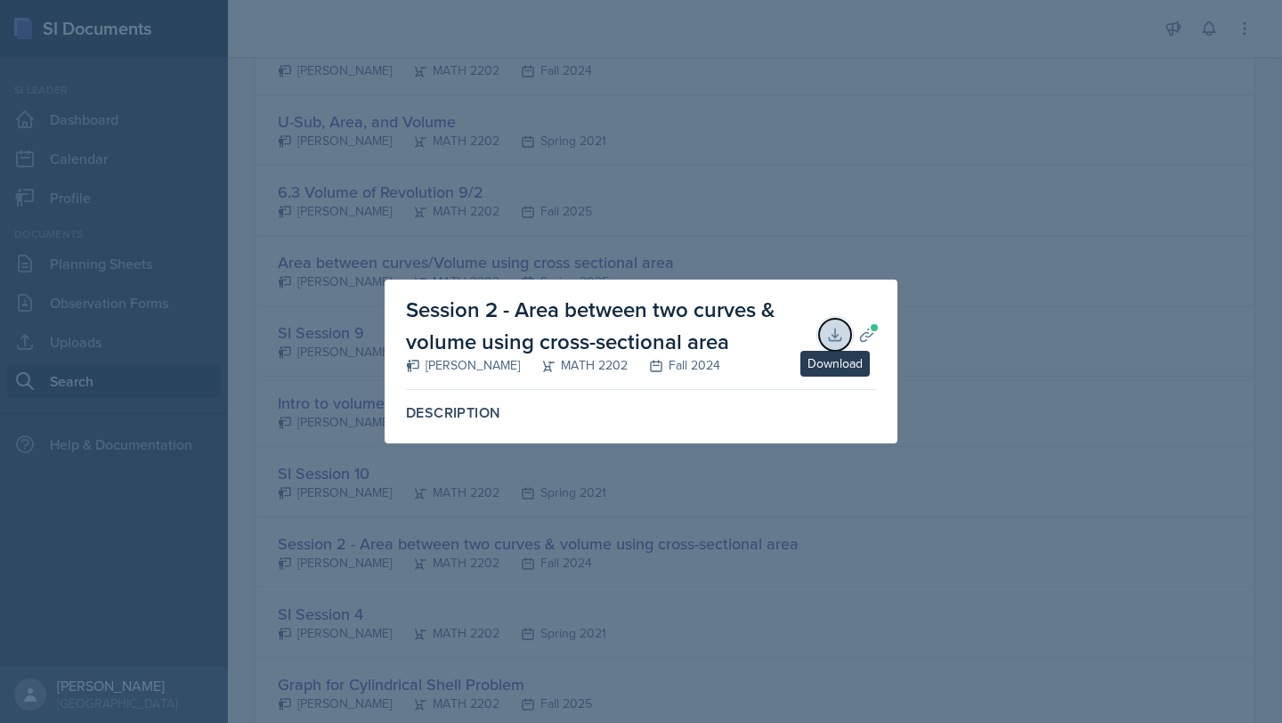
click at [837, 335] on icon at bounding box center [835, 335] width 12 height 12
click at [904, 284] on div at bounding box center [641, 361] width 1282 height 723
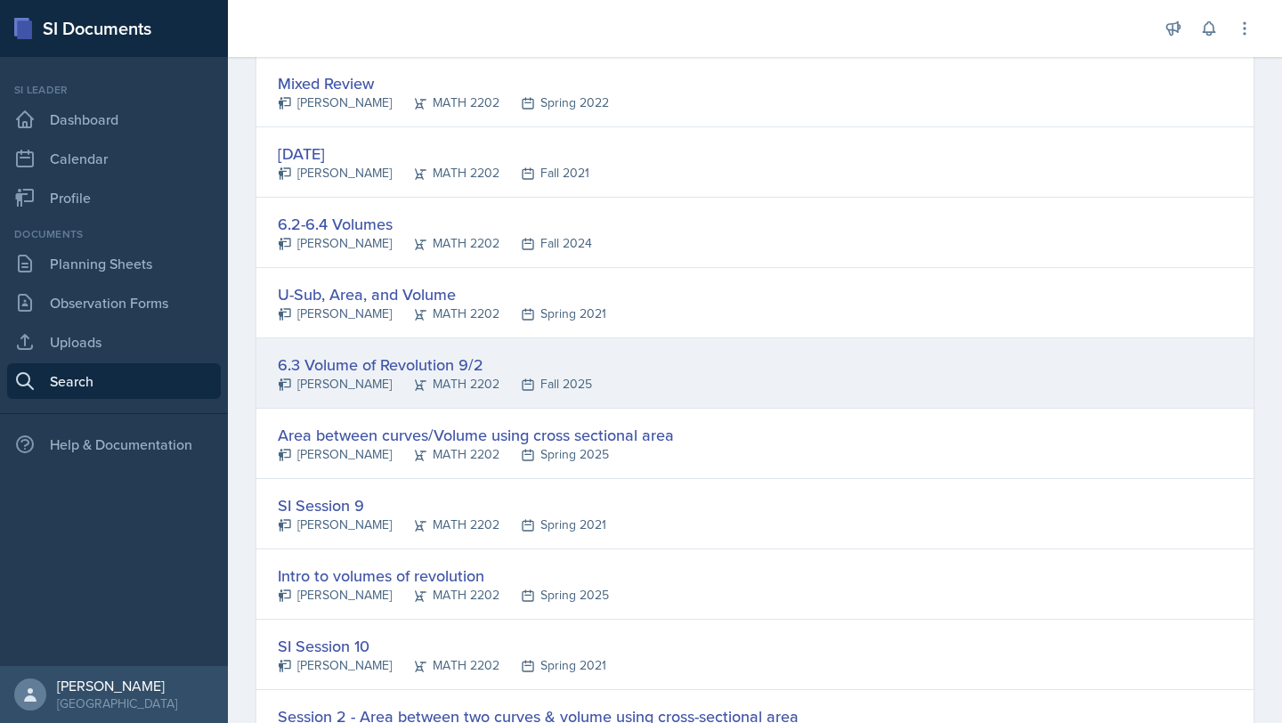
scroll to position [1543, 0]
